Goal: Information Seeking & Learning: Learn about a topic

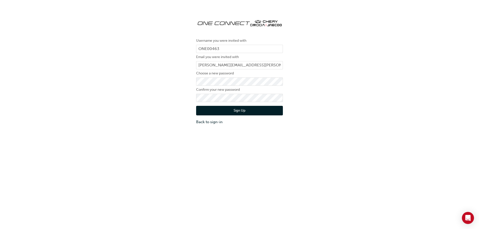
click at [213, 110] on button "Sign Up" at bounding box center [239, 111] width 87 height 10
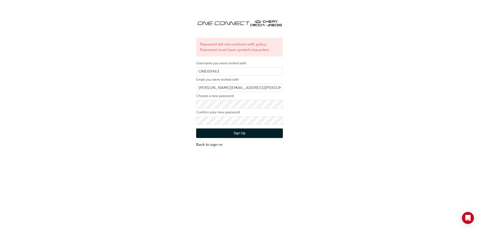
click at [308, 114] on div "Password did not conform with policy: Password must have symbol characters User…" at bounding box center [239, 81] width 479 height 140
click at [264, 133] on button "Sign Up" at bounding box center [239, 133] width 87 height 10
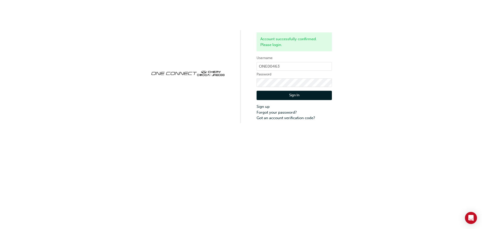
click at [290, 95] on button "Sign In" at bounding box center [294, 96] width 75 height 10
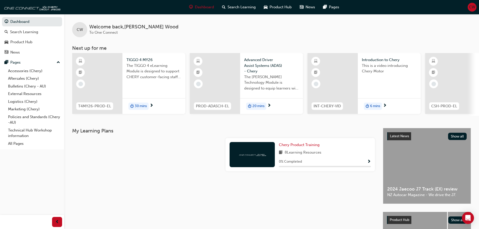
click at [423, 172] on div "Latest News Show all 2024 Jaecoo J7 Track (EX) review NZ Autocar Magazine - We …" at bounding box center [426, 165] width 87 height 75
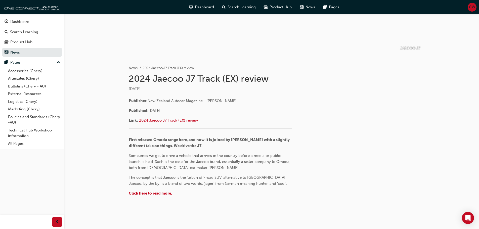
scroll to position [67, 0]
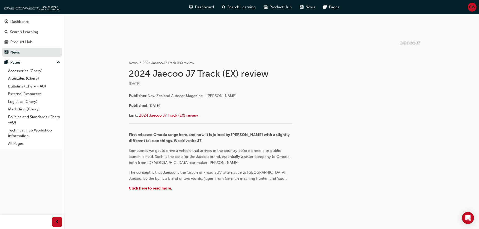
click at [159, 188] on span "Click here to read more." at bounding box center [150, 188] width 43 height 5
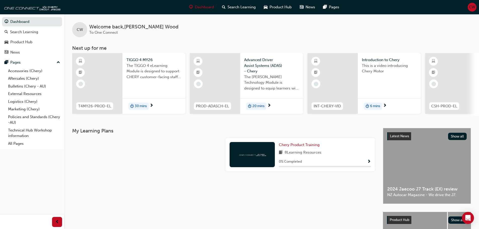
click at [404, 87] on div "Introduction to Chery This is a video introducing Chery Motor 6 mins" at bounding box center [389, 83] width 63 height 61
click at [258, 64] on span "Advanced Driver Assist Systems (ADAS) - Chery" at bounding box center [271, 65] width 55 height 17
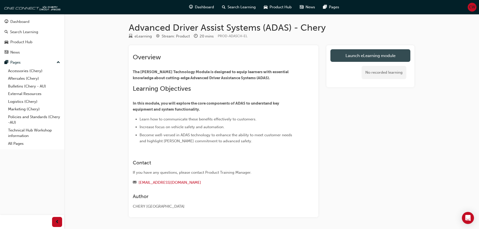
click at [358, 55] on link "Launch eLearning module" at bounding box center [370, 55] width 80 height 13
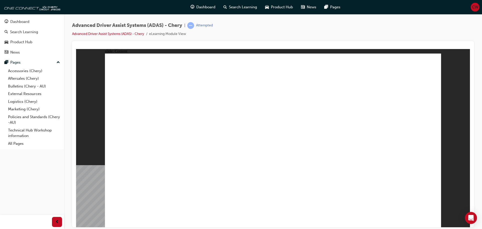
drag, startPoint x: 432, startPoint y: 219, endPoint x: 430, endPoint y: 217, distance: 3.0
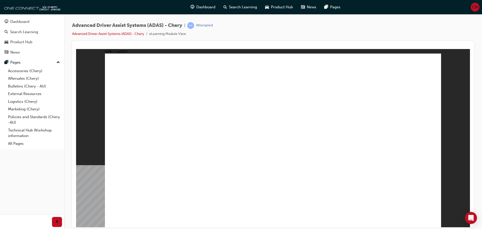
drag, startPoint x: 431, startPoint y: 220, endPoint x: 391, endPoint y: 188, distance: 51.7
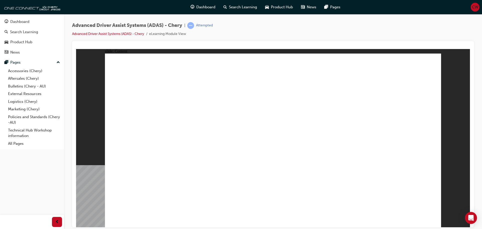
drag, startPoint x: 151, startPoint y: 190, endPoint x: 384, endPoint y: 104, distance: 248.7
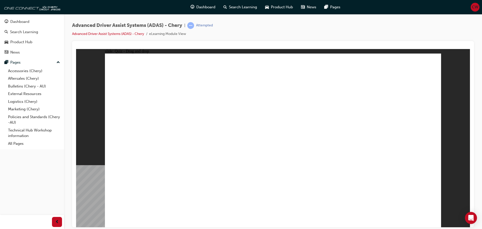
drag, startPoint x: 360, startPoint y: 68, endPoint x: 373, endPoint y: 78, distance: 16.9
drag, startPoint x: 256, startPoint y: 195, endPoint x: 367, endPoint y: 97, distance: 147.4
drag, startPoint x: 305, startPoint y: 193, endPoint x: 257, endPoint y: 79, distance: 122.9
drag, startPoint x: 361, startPoint y: 190, endPoint x: 256, endPoint y: 91, distance: 144.0
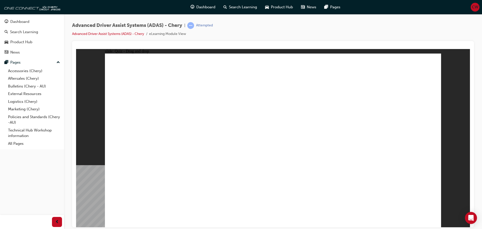
drag, startPoint x: 199, startPoint y: 190, endPoint x: 381, endPoint y: 89, distance: 208.0
checkbox input "true"
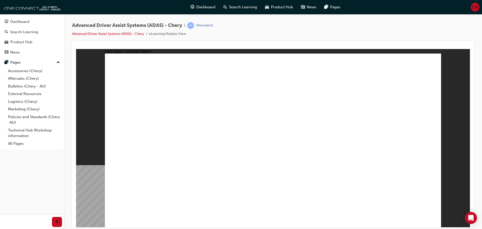
checkbox input "true"
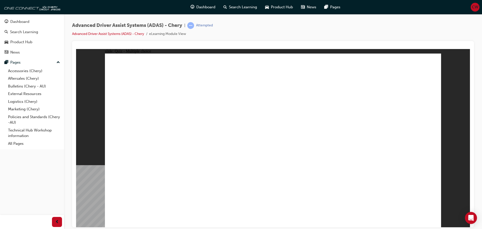
checkbox input "true"
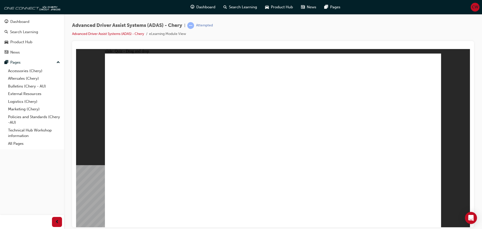
drag, startPoint x: 384, startPoint y: 86, endPoint x: 280, endPoint y: 161, distance: 128.6
drag, startPoint x: 281, startPoint y: 88, endPoint x: 315, endPoint y: 161, distance: 80.3
drag, startPoint x: 288, startPoint y: 80, endPoint x: 348, endPoint y: 166, distance: 105.0
drag, startPoint x: 380, startPoint y: 71, endPoint x: 138, endPoint y: 163, distance: 259.3
drag, startPoint x: 348, startPoint y: 85, endPoint x: 145, endPoint y: 173, distance: 220.9
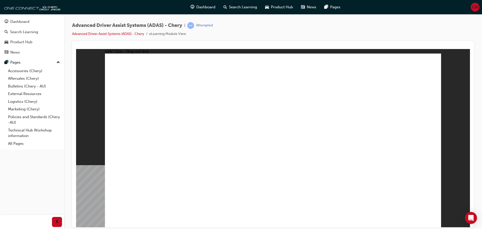
drag, startPoint x: 310, startPoint y: 85, endPoint x: 196, endPoint y: 161, distance: 136.4
drag, startPoint x: 349, startPoint y: 70, endPoint x: 230, endPoint y: 160, distance: 149.3
drag, startPoint x: 314, startPoint y: 70, endPoint x: 143, endPoint y: 168, distance: 196.6
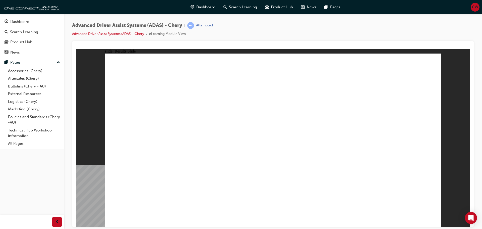
drag, startPoint x: 153, startPoint y: 191, endPoint x: 370, endPoint y: 81, distance: 243.1
drag, startPoint x: 324, startPoint y: 166, endPoint x: 359, endPoint y: 96, distance: 78.3
drag, startPoint x: 367, startPoint y: 190, endPoint x: 263, endPoint y: 68, distance: 159.9
drag, startPoint x: 254, startPoint y: 193, endPoint x: 255, endPoint y: 90, distance: 102.8
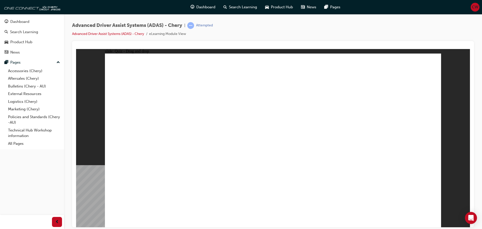
drag, startPoint x: 207, startPoint y: 190, endPoint x: 260, endPoint y: 81, distance: 121.7
checkbox input "true"
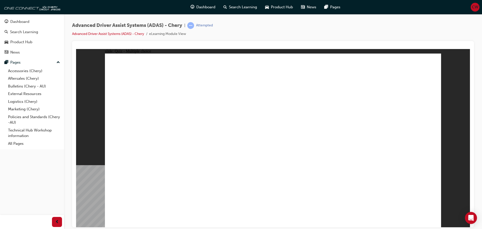
checkbox input "true"
drag, startPoint x: 330, startPoint y: 127, endPoint x: 331, endPoint y: 136, distance: 9.8
checkbox input "true"
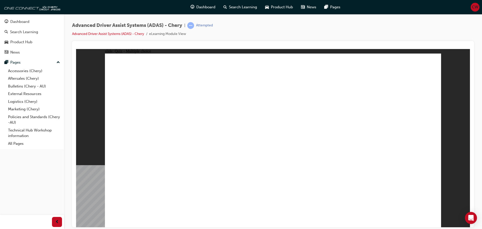
checkbox input "true"
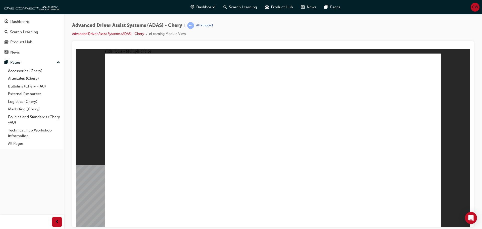
drag, startPoint x: 277, startPoint y: 73, endPoint x: 280, endPoint y: 170, distance: 97.5
drag, startPoint x: 277, startPoint y: 87, endPoint x: 282, endPoint y: 178, distance: 91.1
drag, startPoint x: 388, startPoint y: 84, endPoint x: 323, endPoint y: 170, distance: 107.8
drag, startPoint x: 386, startPoint y: 73, endPoint x: 143, endPoint y: 168, distance: 261.0
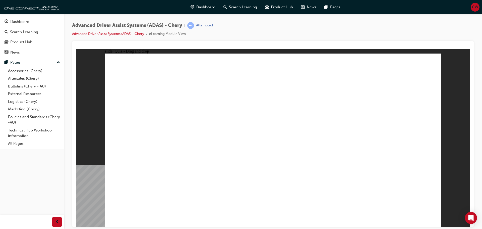
drag, startPoint x: 319, startPoint y: 88, endPoint x: 170, endPoint y: 162, distance: 167.2
drag, startPoint x: 328, startPoint y: 99, endPoint x: 199, endPoint y: 160, distance: 142.9
drag, startPoint x: 346, startPoint y: 74, endPoint x: 224, endPoint y: 165, distance: 152.3
drag, startPoint x: 314, startPoint y: 71, endPoint x: 172, endPoint y: 175, distance: 176.9
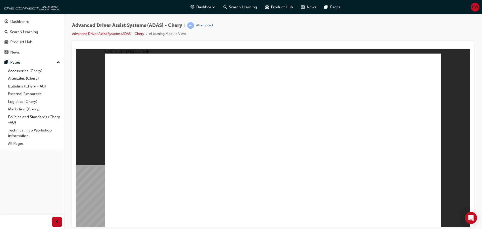
drag, startPoint x: 367, startPoint y: 193, endPoint x: 261, endPoint y: 76, distance: 158.2
drag, startPoint x: 305, startPoint y: 188, endPoint x: 296, endPoint y: 67, distance: 121.5
drag, startPoint x: 249, startPoint y: 194, endPoint x: 252, endPoint y: 90, distance: 104.1
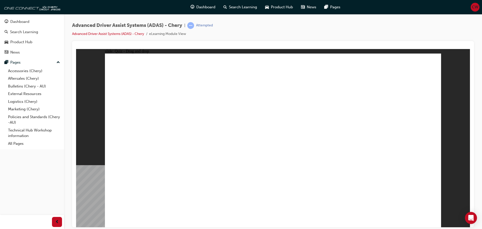
drag, startPoint x: 203, startPoint y: 192, endPoint x: 308, endPoint y: 92, distance: 144.3
drag, startPoint x: 147, startPoint y: 194, endPoint x: 278, endPoint y: 119, distance: 151.9
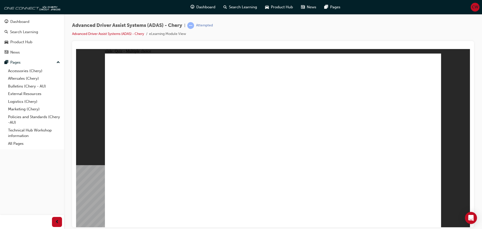
checkbox input "true"
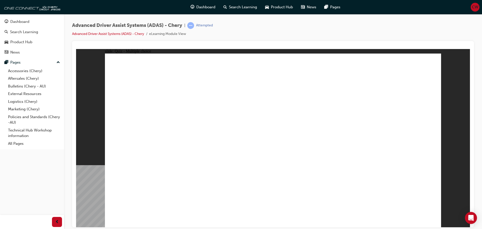
checkbox input "true"
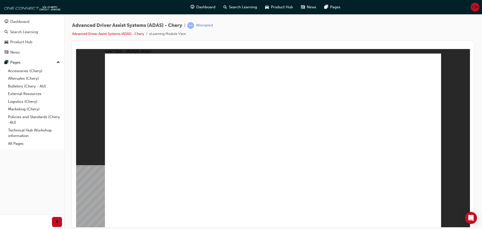
drag, startPoint x: 311, startPoint y: 95, endPoint x: 145, endPoint y: 163, distance: 179.2
drag, startPoint x: 385, startPoint y: 85, endPoint x: 280, endPoint y: 161, distance: 129.3
drag, startPoint x: 278, startPoint y: 70, endPoint x: 310, endPoint y: 158, distance: 93.5
drag, startPoint x: 292, startPoint y: 94, endPoint x: 345, endPoint y: 163, distance: 86.8
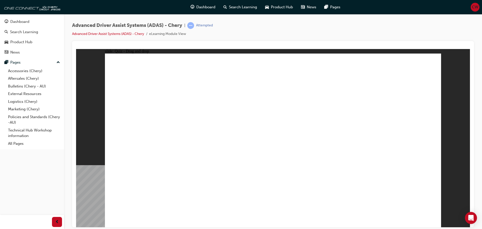
drag, startPoint x: 318, startPoint y: 92, endPoint x: 175, endPoint y: 163, distance: 159.5
drag, startPoint x: 381, startPoint y: 79, endPoint x: 356, endPoint y: 157, distance: 82.3
drag, startPoint x: 351, startPoint y: 87, endPoint x: 201, endPoint y: 161, distance: 167.4
drag, startPoint x: 348, startPoint y: 74, endPoint x: 227, endPoint y: 166, distance: 152.3
drag, startPoint x: 406, startPoint y: 196, endPoint x: 413, endPoint y: 201, distance: 8.9
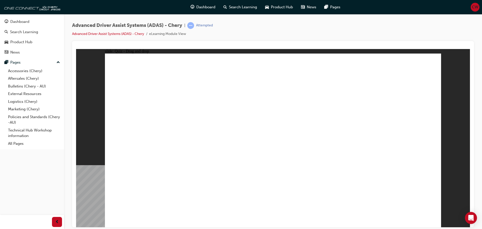
click at [17, 41] on div "Product Hub" at bounding box center [21, 42] width 22 height 6
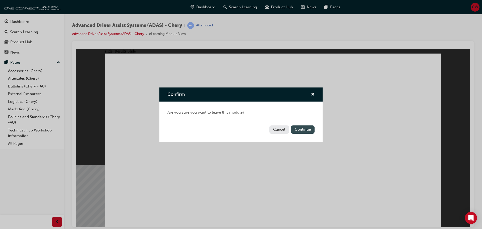
click at [308, 129] on button "Continue" at bounding box center [303, 129] width 24 height 8
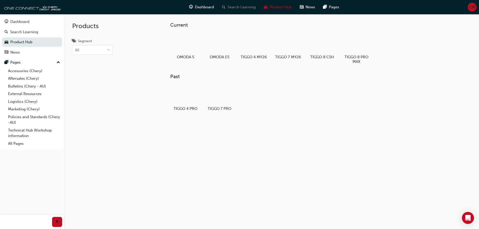
click at [252, 7] on span "Search Learning" at bounding box center [241, 7] width 28 height 6
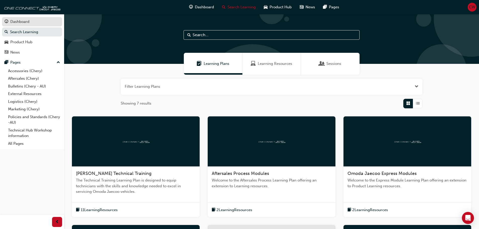
click at [21, 21] on div "Dashboard" at bounding box center [19, 22] width 19 height 6
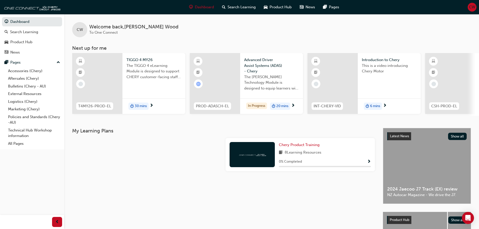
click at [263, 62] on span "Advanced Driver Assist Systems (ADAS) - Chery" at bounding box center [271, 65] width 55 height 17
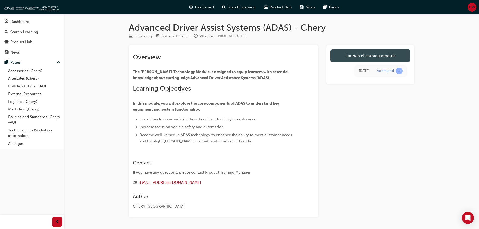
click at [358, 53] on link "Launch eLearning module" at bounding box center [370, 55] width 80 height 13
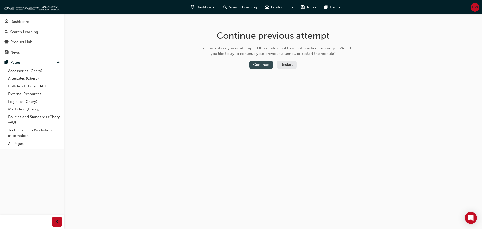
click at [263, 64] on button "Continue" at bounding box center [262, 65] width 24 height 8
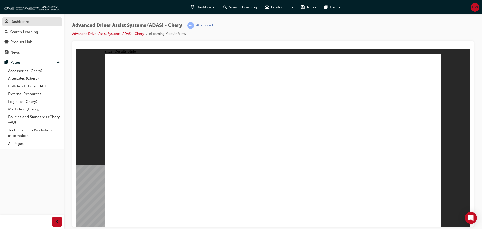
click at [18, 22] on div "Dashboard" at bounding box center [19, 22] width 19 height 6
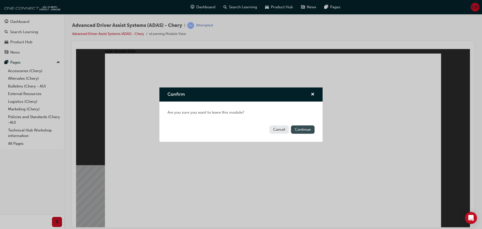
click at [309, 131] on button "Continue" at bounding box center [303, 129] width 24 height 8
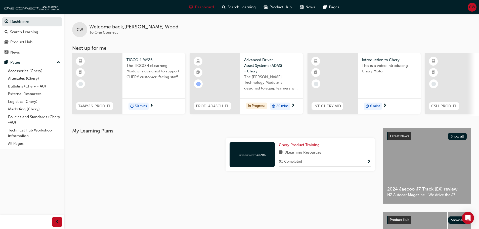
click at [293, 105] on span "next-icon" at bounding box center [293, 106] width 4 height 5
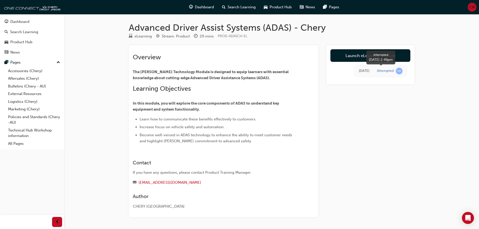
click at [400, 71] on span "learningRecordVerb_ATTEMPT-icon" at bounding box center [399, 71] width 7 height 7
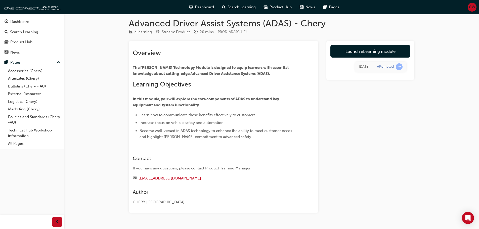
scroll to position [17, 0]
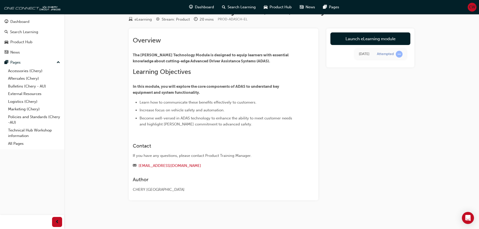
click at [390, 22] on div "eLearning Stream: Product 20 mins PROD-ADASCH-EL" at bounding box center [271, 20] width 285 height 8
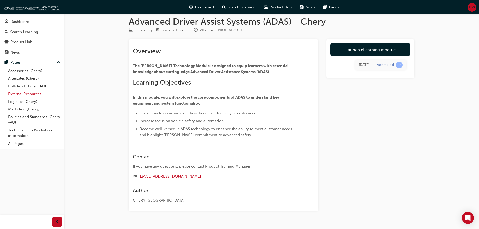
scroll to position [0, 0]
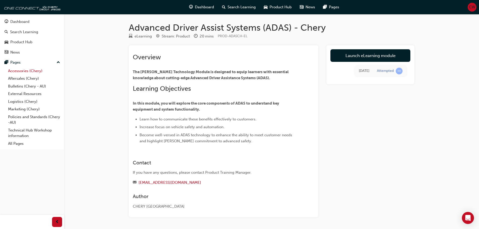
click at [21, 71] on link "Accessories (Chery)" at bounding box center [34, 71] width 56 height 8
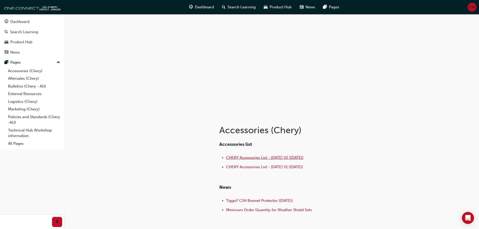
click at [250, 158] on span "CHERY Accessories List - Sep 25 V2 (18.09.25)" at bounding box center [264, 157] width 77 height 5
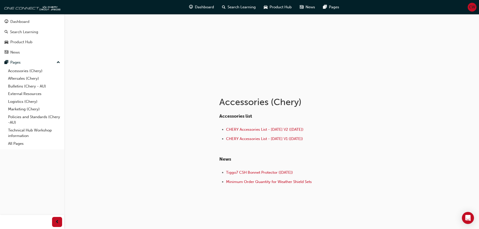
scroll to position [34, 0]
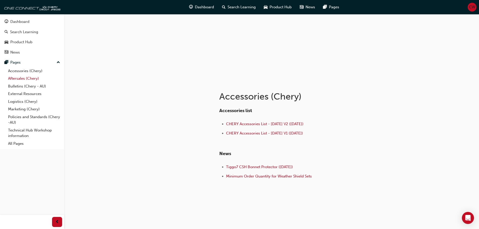
click at [16, 79] on link "Aftersales (Chery)" at bounding box center [34, 79] width 56 height 8
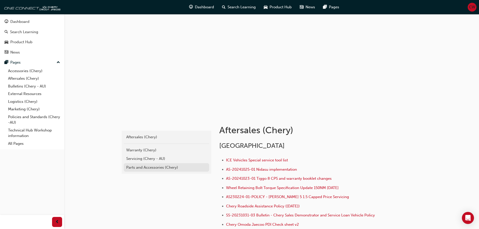
click at [153, 168] on div "Parts and Accessories (Chery)" at bounding box center [166, 168] width 80 height 6
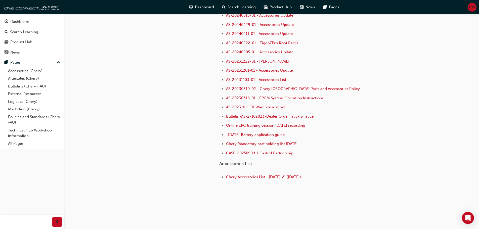
scroll to position [54, 0]
click at [22, 71] on link "Accessories (Chery)" at bounding box center [34, 71] width 56 height 8
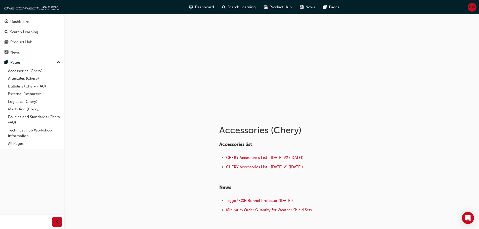
click at [251, 159] on span "CHERY Accessories List - Sep 25 V2 (18.09.25)" at bounding box center [264, 157] width 77 height 5
click at [17, 41] on div "Product Hub" at bounding box center [21, 42] width 22 height 6
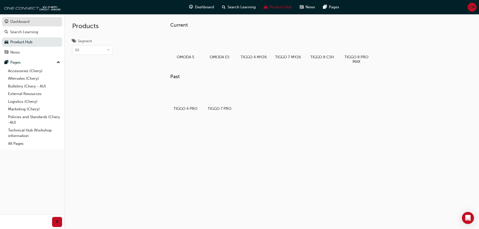
click at [21, 21] on div "Dashboard" at bounding box center [19, 22] width 19 height 6
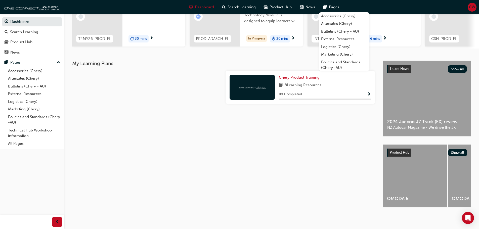
scroll to position [71, 0]
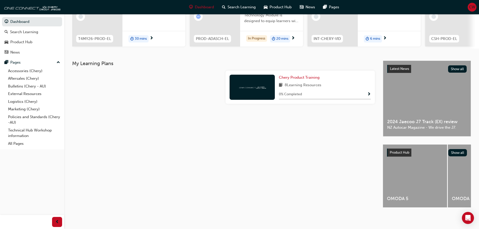
click at [294, 36] on span "next-icon" at bounding box center [293, 38] width 4 height 5
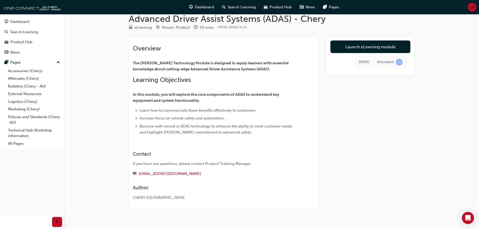
scroll to position [17, 0]
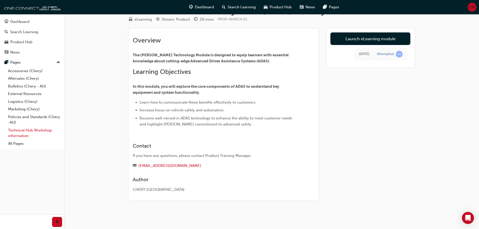
click at [20, 131] on link "Technical Hub Workshop information" at bounding box center [34, 132] width 56 height 13
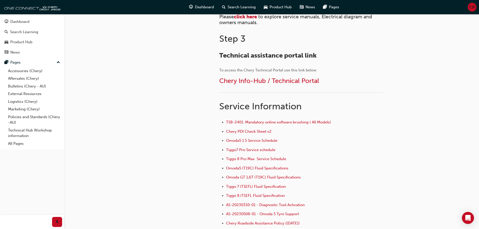
scroll to position [302, 0]
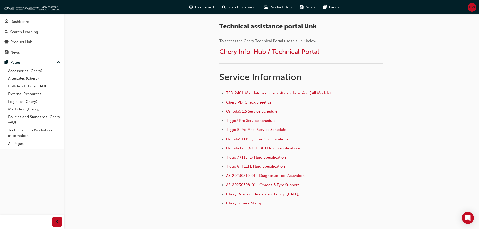
click at [241, 167] on span "Tiggo 8 (T1EFL Fluid Specification" at bounding box center [255, 166] width 59 height 5
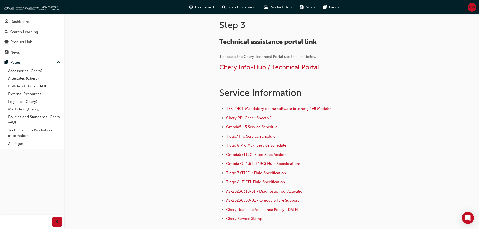
scroll to position [302, 0]
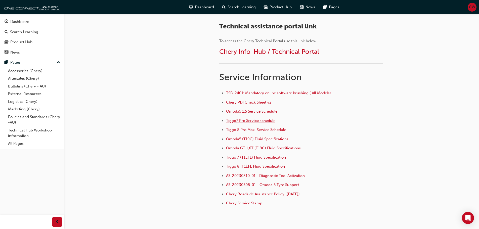
click at [246, 119] on span "Tiggo7 Pro Service schedule" at bounding box center [250, 120] width 49 height 5
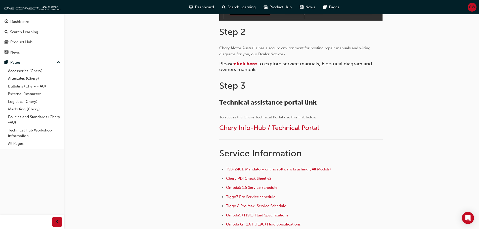
scroll to position [226, 0]
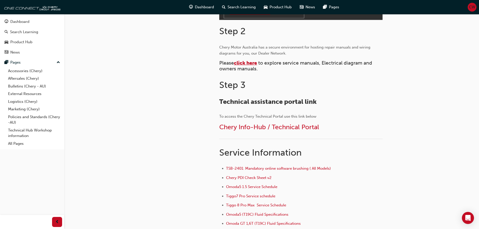
click at [244, 62] on span "click here" at bounding box center [245, 63] width 23 height 6
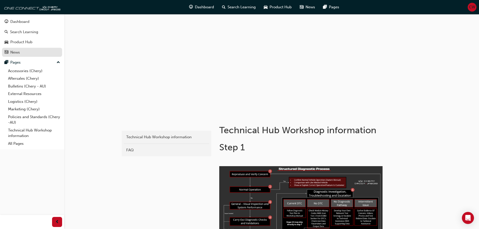
click at [15, 55] on link "News" at bounding box center [32, 52] width 60 height 9
